Goal: Information Seeking & Learning: Learn about a topic

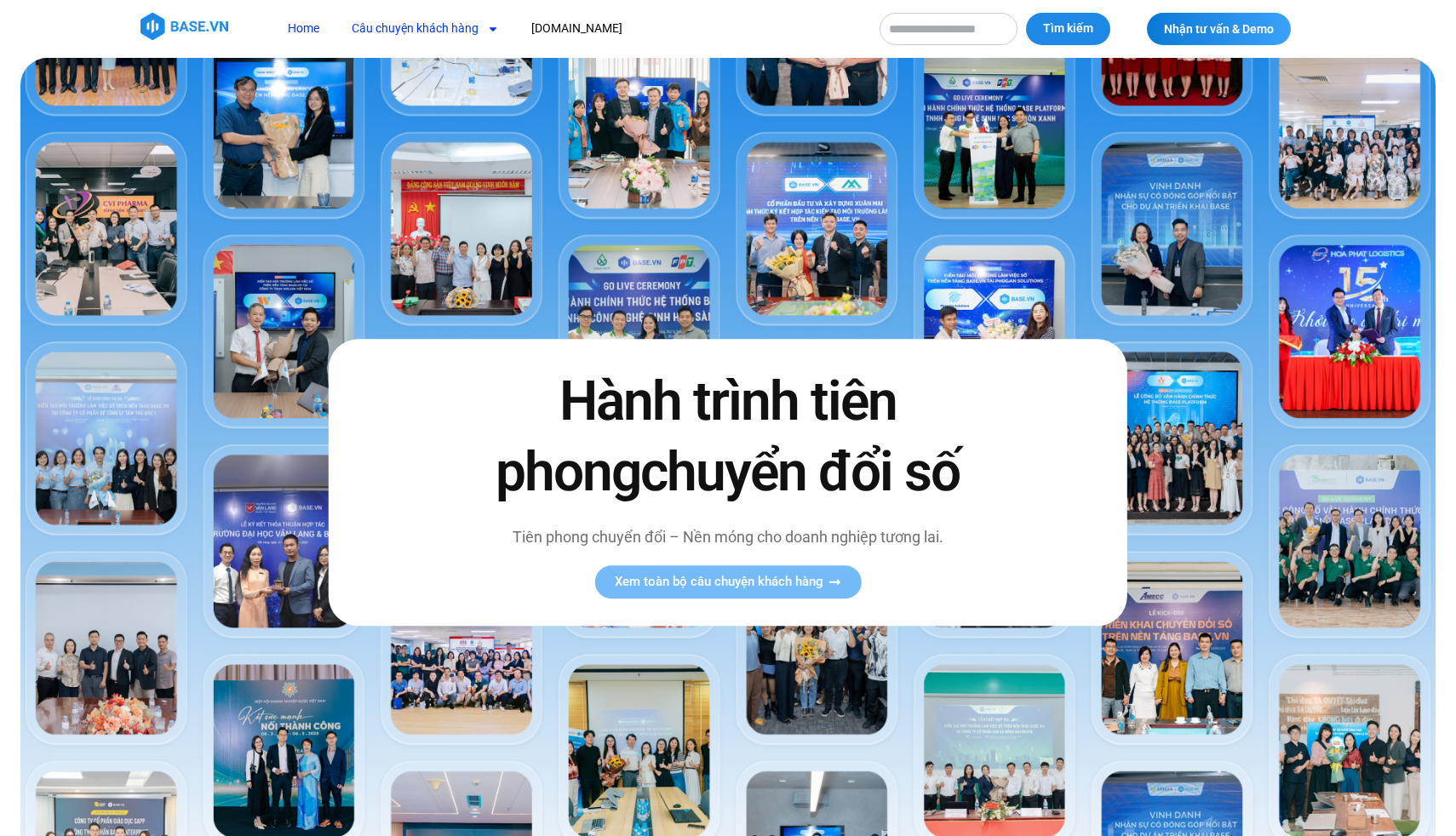
click at [441, 25] on link "Câu chuyện khách hàng" at bounding box center [425, 29] width 173 height 31
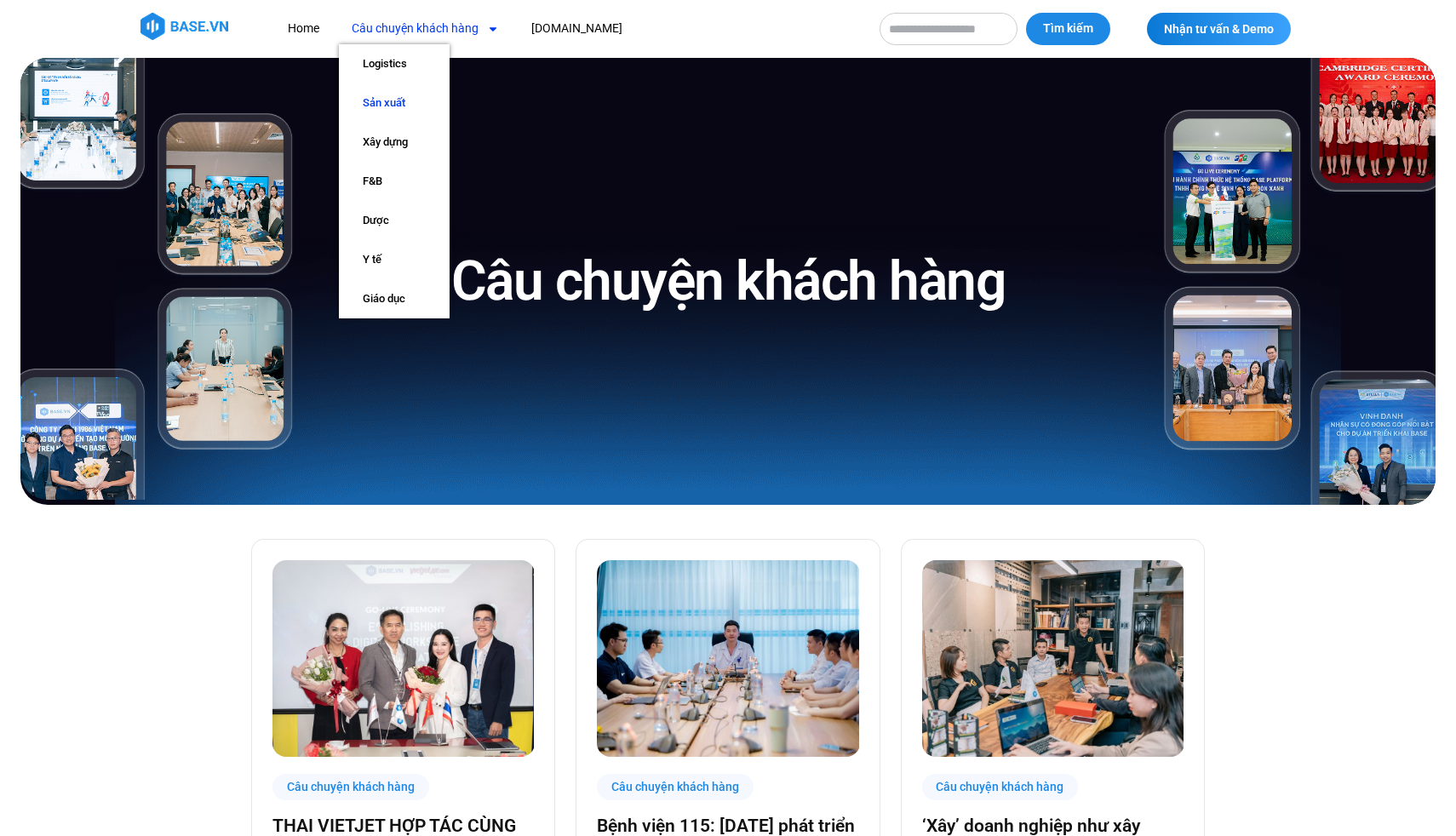
click at [389, 100] on link "Sản xuất" at bounding box center [394, 102] width 111 height 39
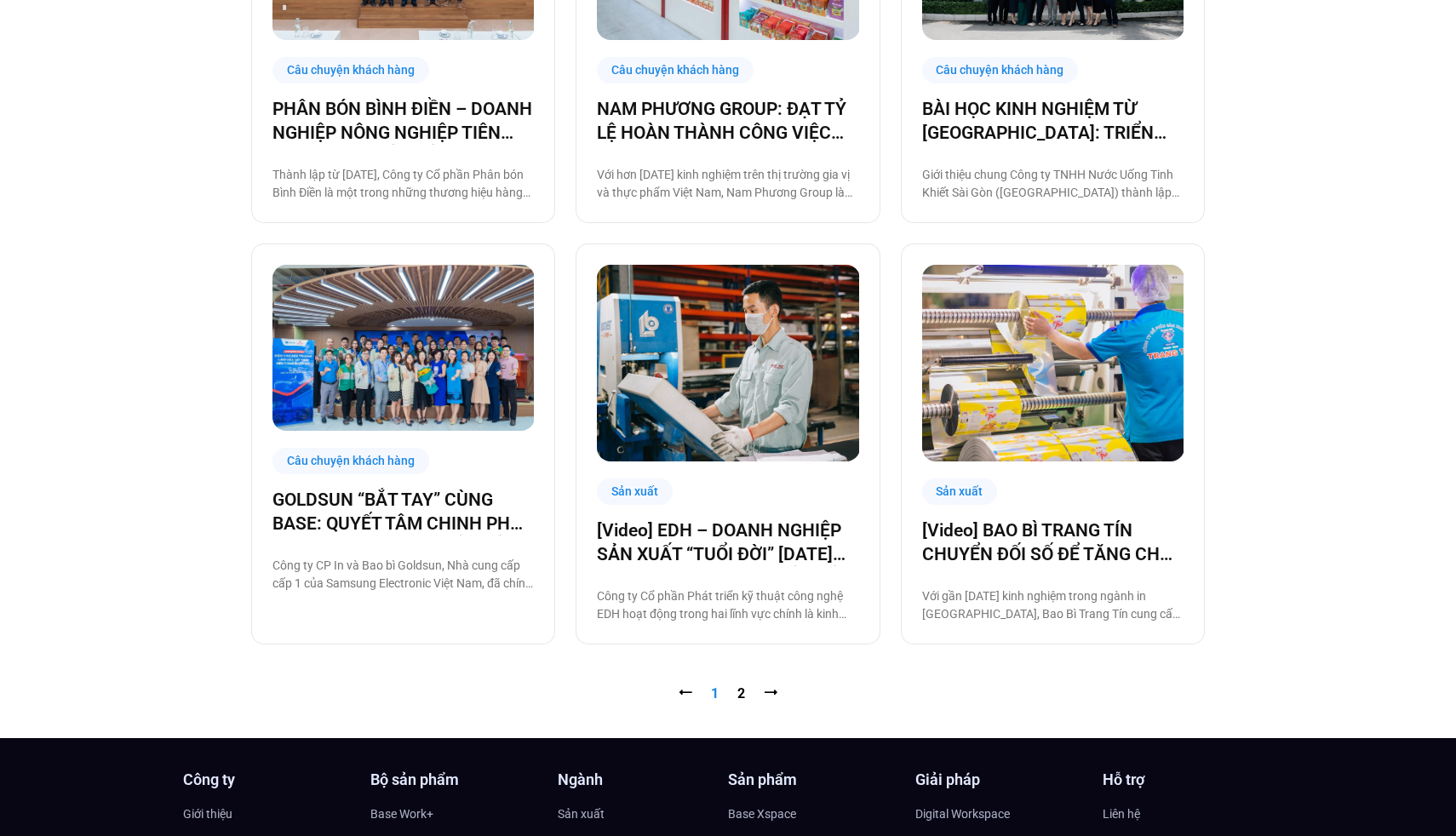
scroll to position [1780, 0]
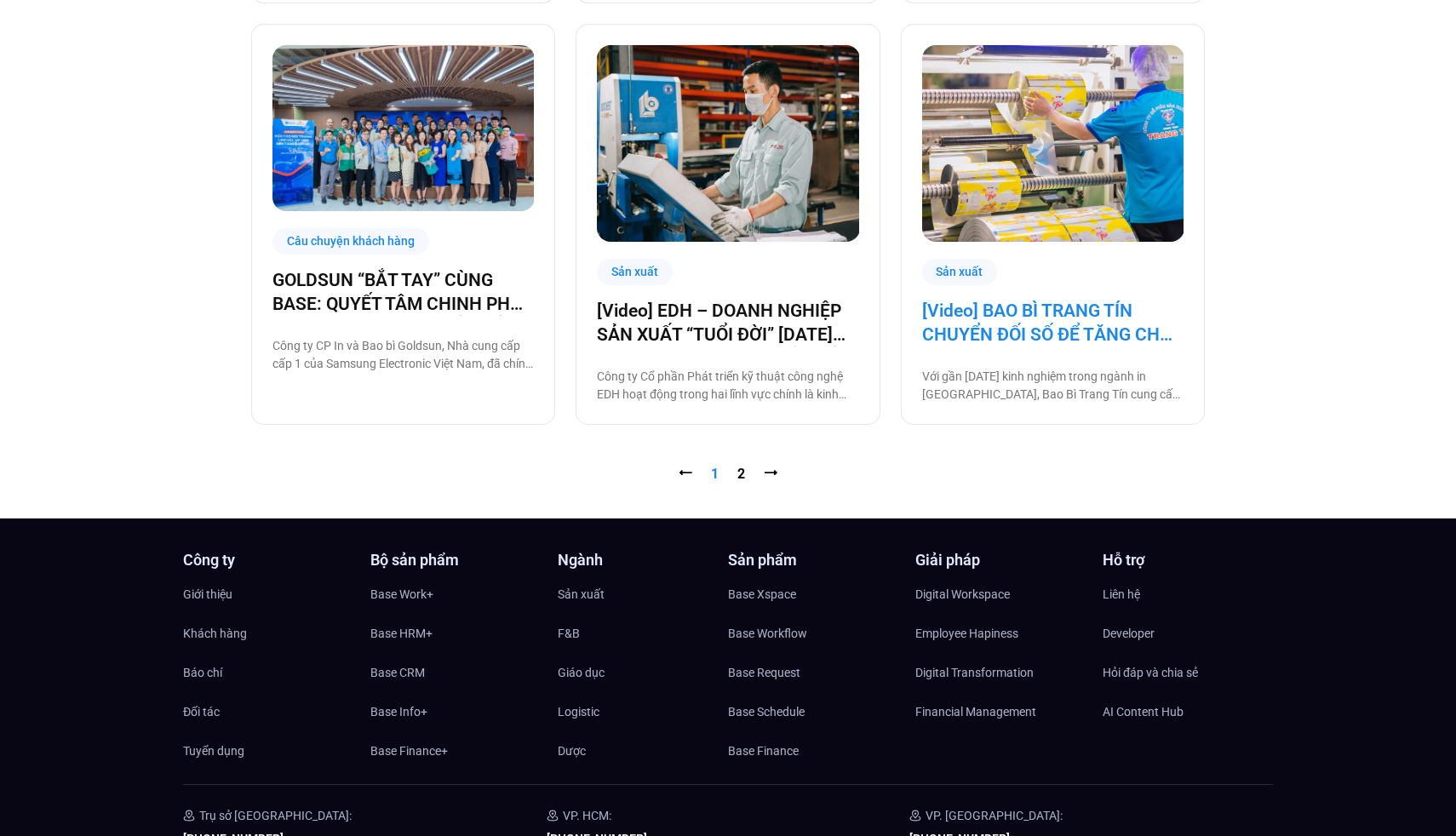
click at [1086, 308] on link "[Video] BAO BÌ TRANG TÍN CHUYỂN ĐỐI SỐ ĐỂ TĂNG CHẤT LƯỢNG, GIẢM CHI PHÍ" at bounding box center [1053, 322] width 262 height 48
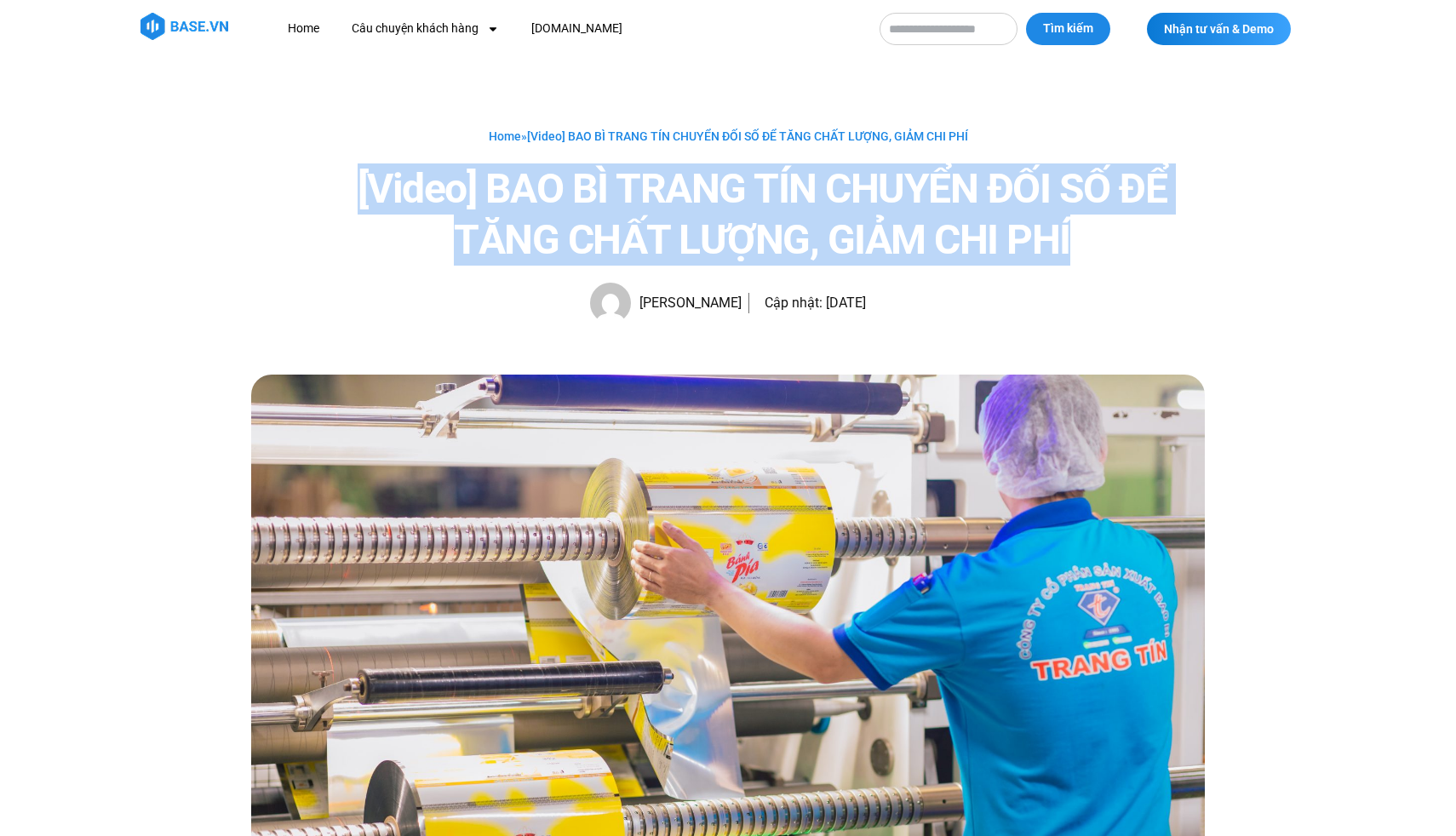
drag, startPoint x: 1094, startPoint y: 237, endPoint x: 322, endPoint y: 182, distance: 774.0
click at [321, 182] on h1 "[Video] BAO BÌ TRANG TÍN CHUYỂN ĐỐI SỐ ĐỂ TĂNG CHẤT LƯỢNG, GIẢM CHI PHÍ" at bounding box center [762, 215] width 885 height 102
copy h1 "[Video] BAO BÌ TRANG TÍN CHUYỂN ĐỐI SỐ ĐỂ TĂNG CHẤT LƯỢNG, GIẢM CHI PHÍ"
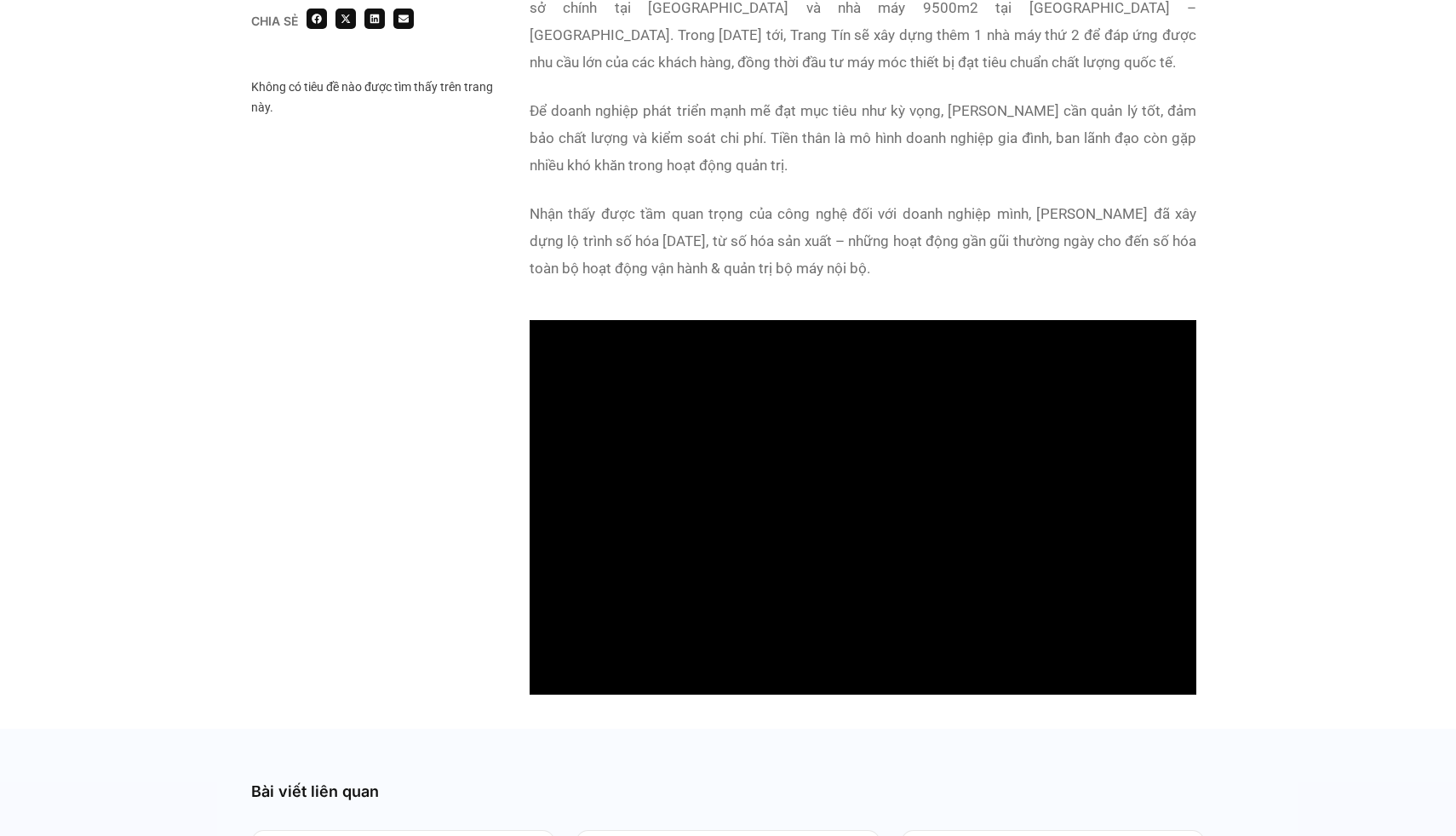
scroll to position [1392, 0]
